Goal: Task Accomplishment & Management: Manage account settings

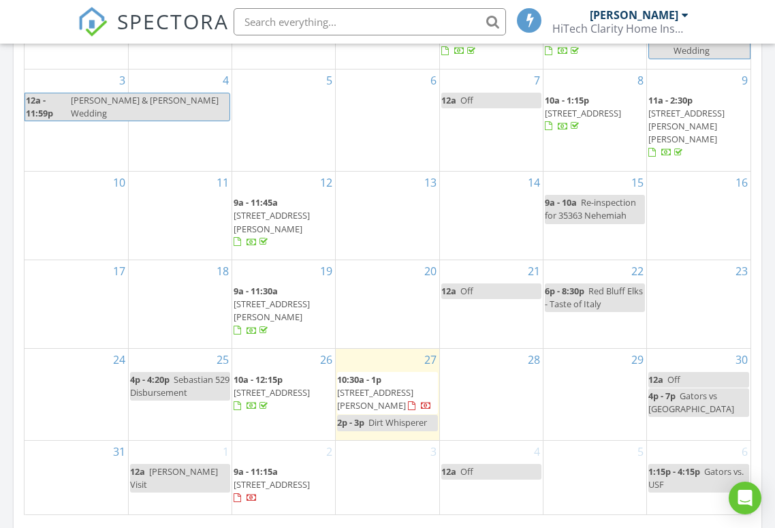
scroll to position [795, 0]
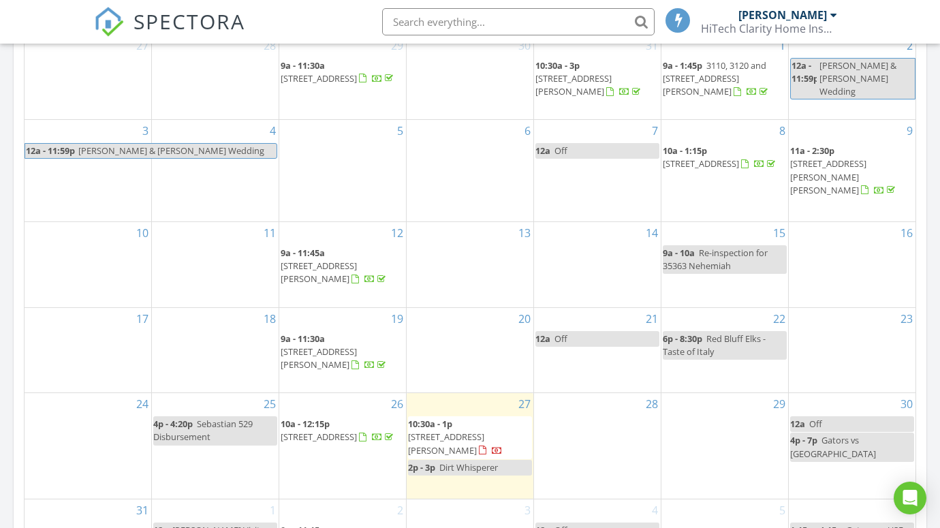
scroll to position [7, 7]
click at [357, 433] on span "565 Wernmark Drive , Red Bluff 96080" at bounding box center [319, 436] width 76 height 12
